Goal: Information Seeking & Learning: Learn about a topic

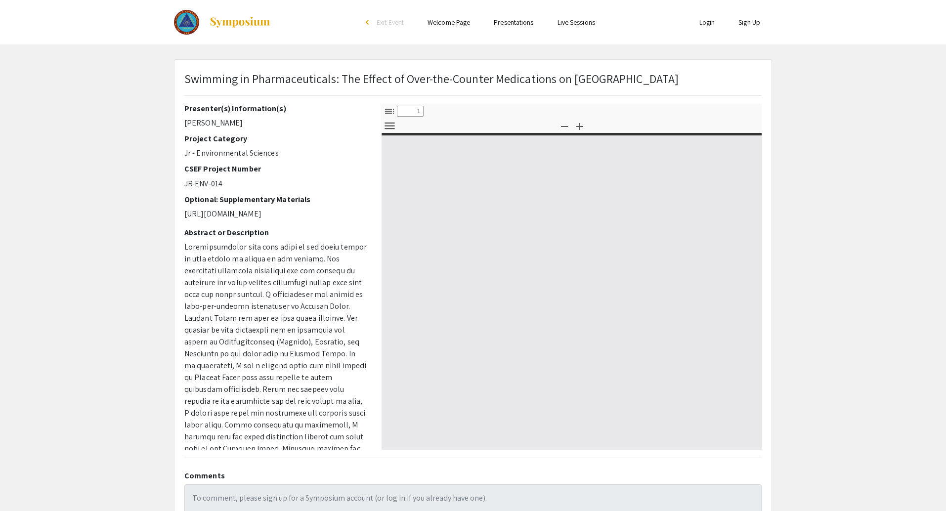
select select "custom"
type input "0"
select select "custom"
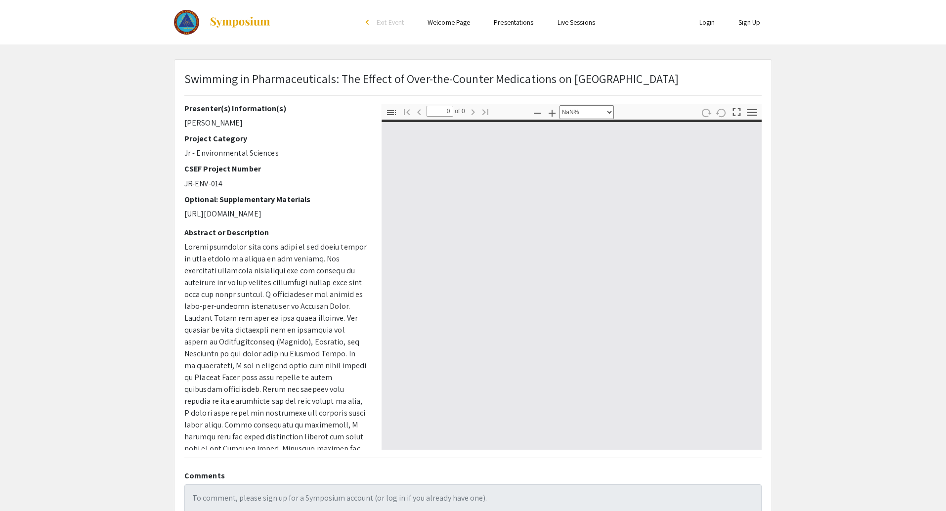
type input "1"
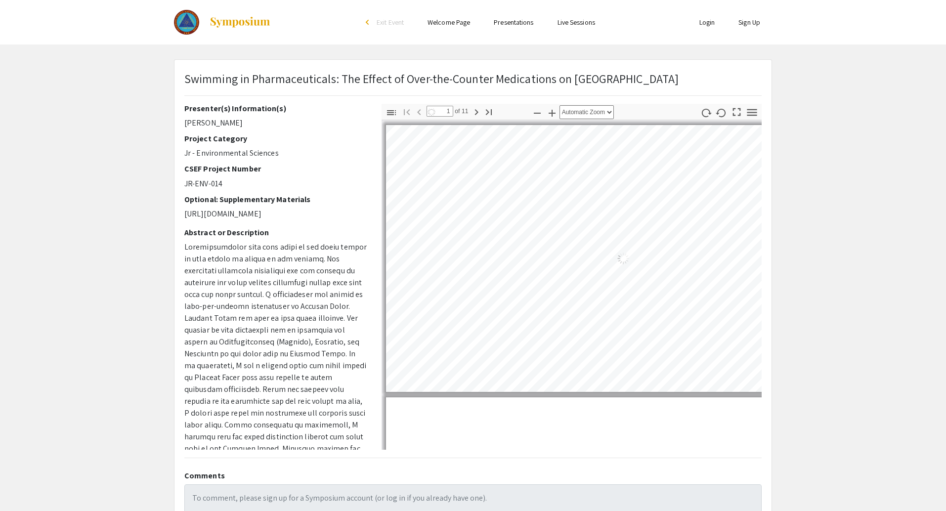
select select "auto"
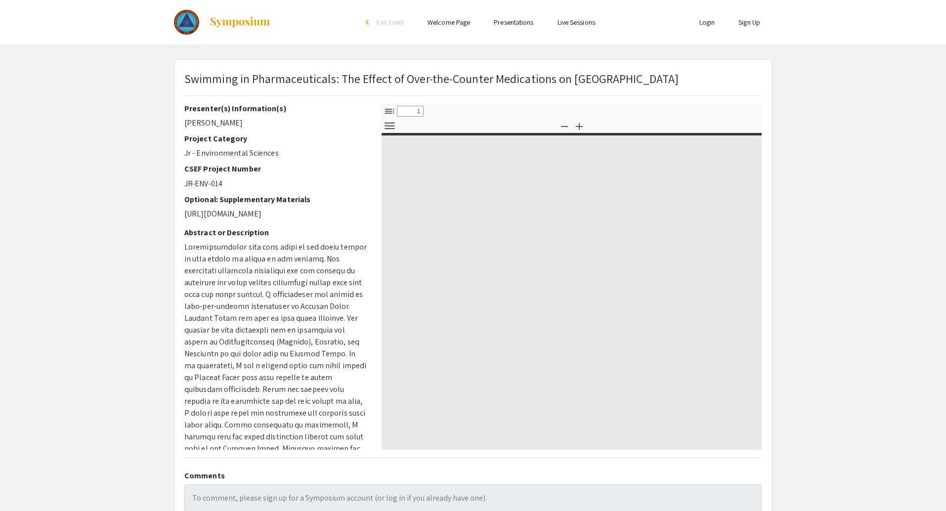
select select "custom"
type input "0"
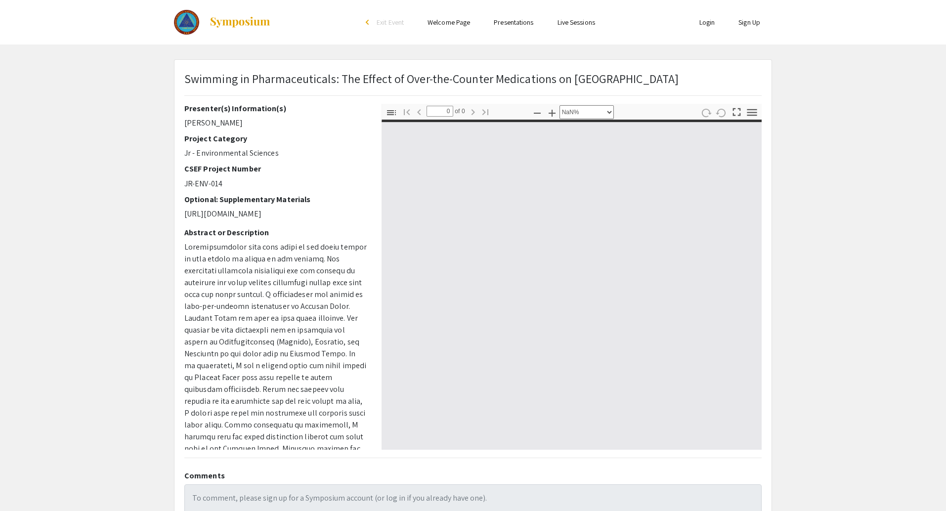
select select "auto"
type input "1"
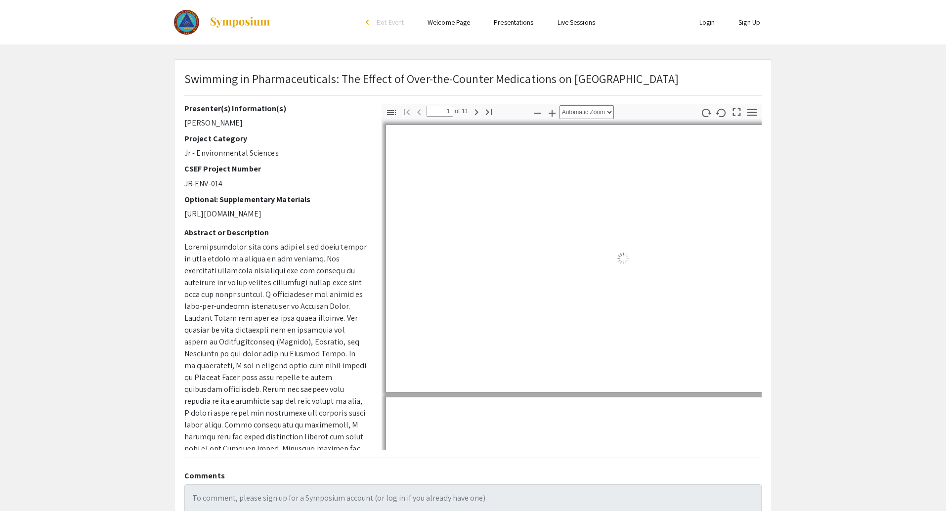
select select "auto"
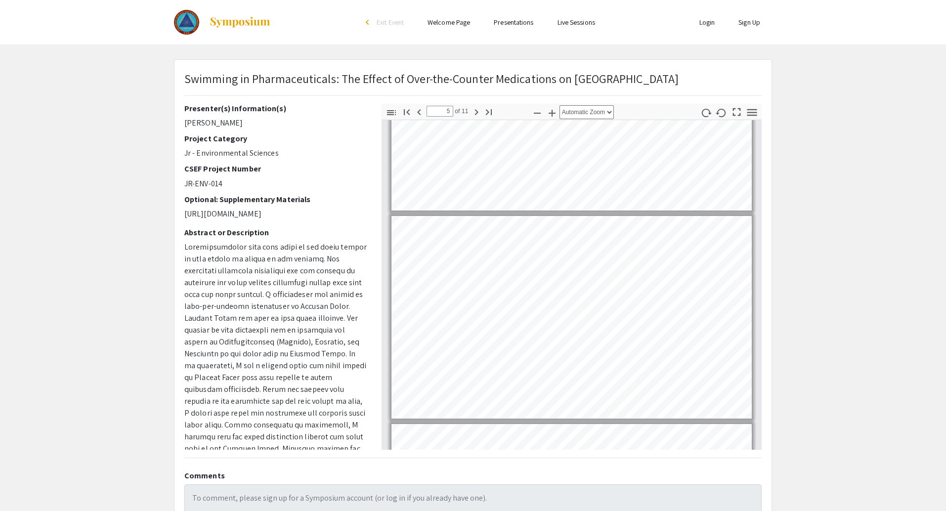
scroll to position [817, 0]
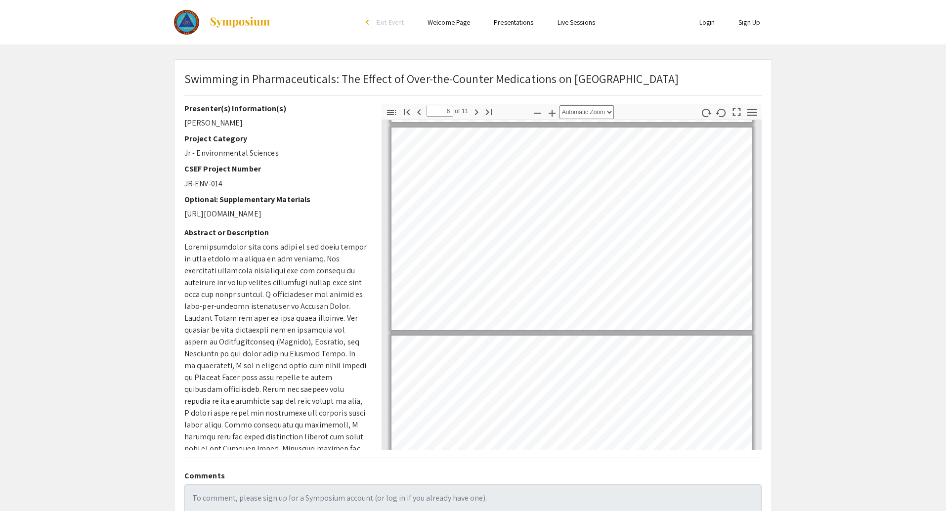
type input "7"
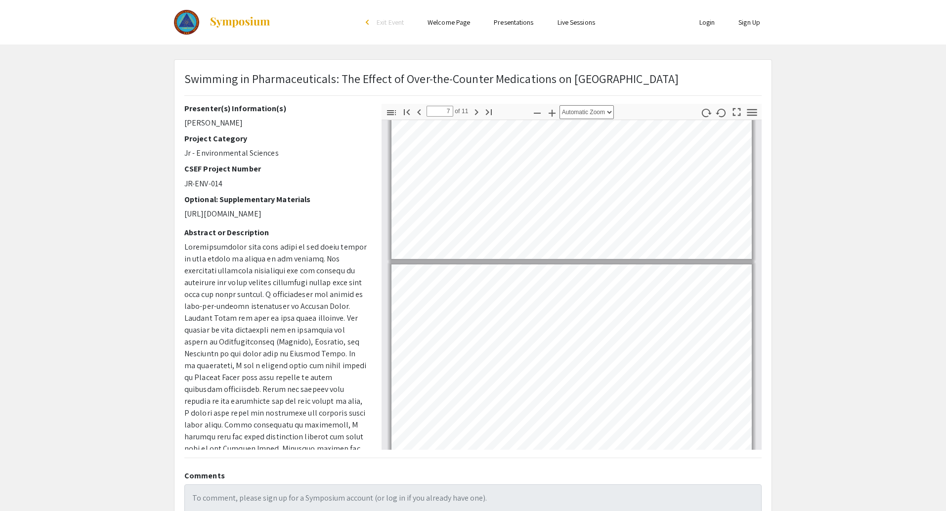
scroll to position [1149, 0]
